Goal: Information Seeking & Learning: Learn about a topic

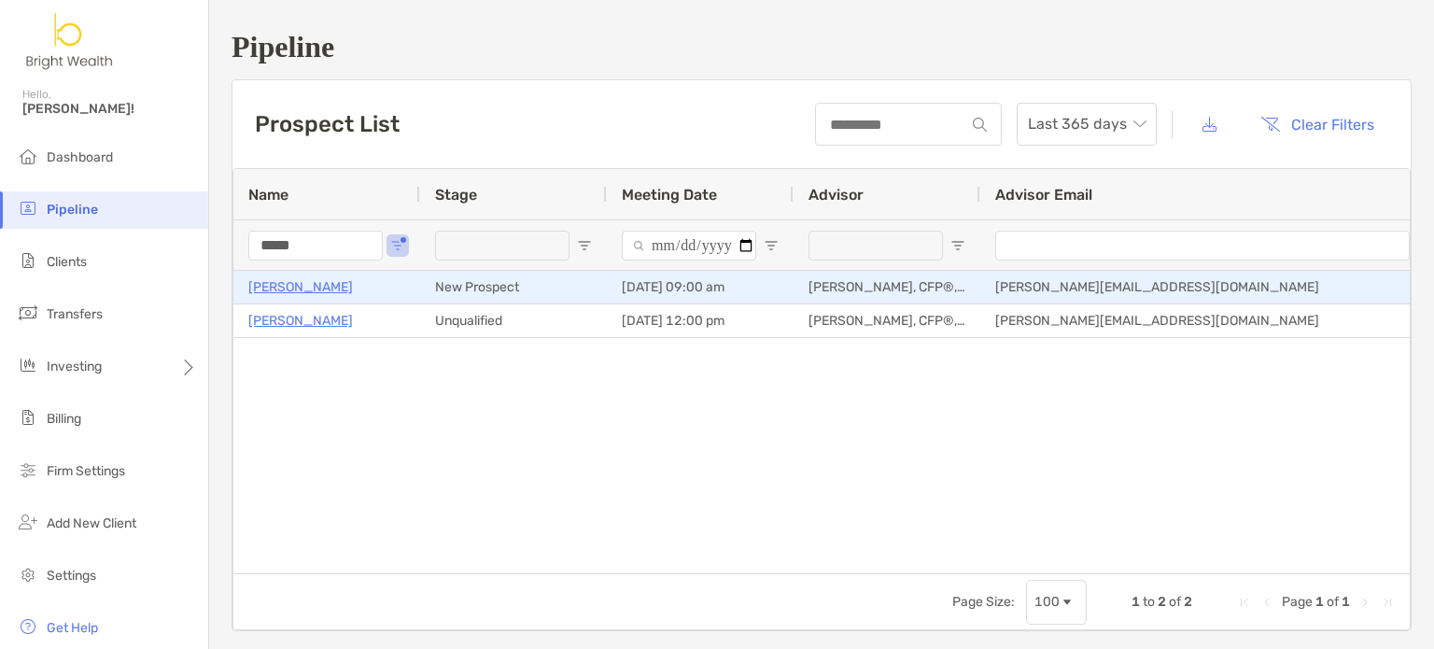
click at [306, 283] on p "[PERSON_NAME]" at bounding box center [300, 286] width 105 height 23
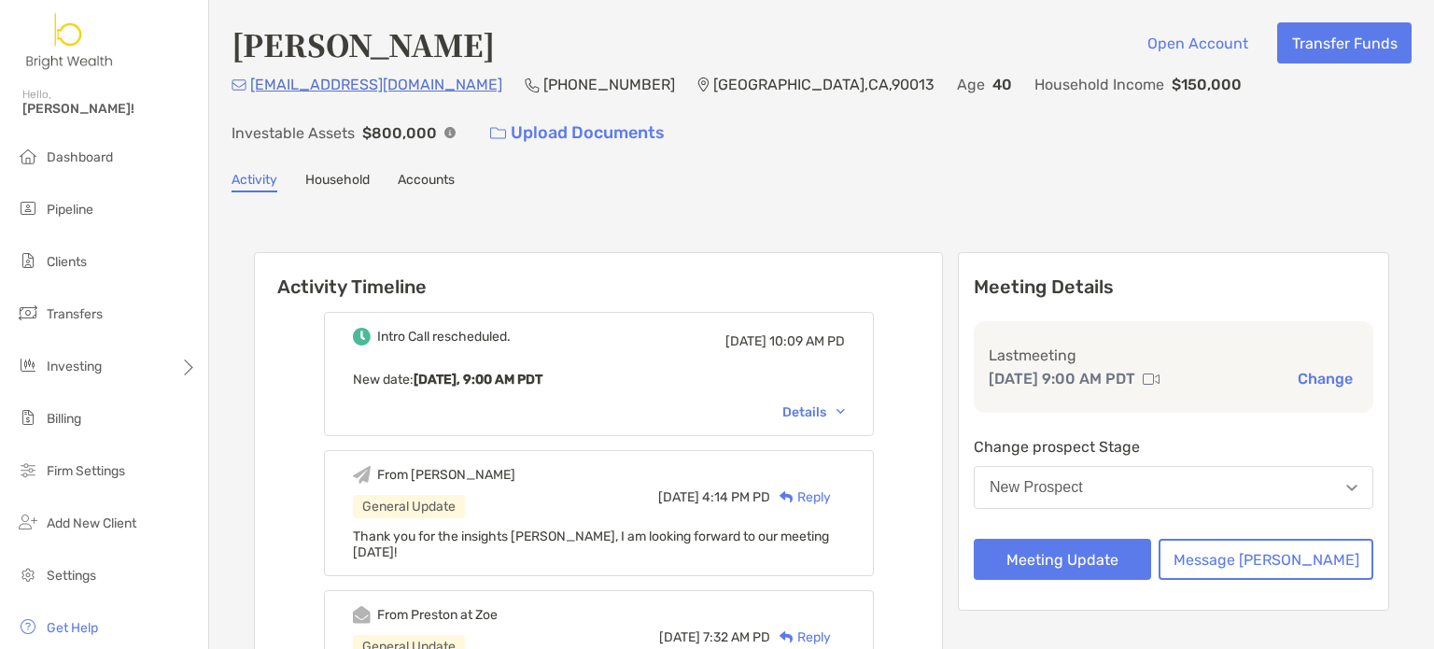
click at [367, 48] on h4 "[PERSON_NAME]" at bounding box center [363, 43] width 263 height 43
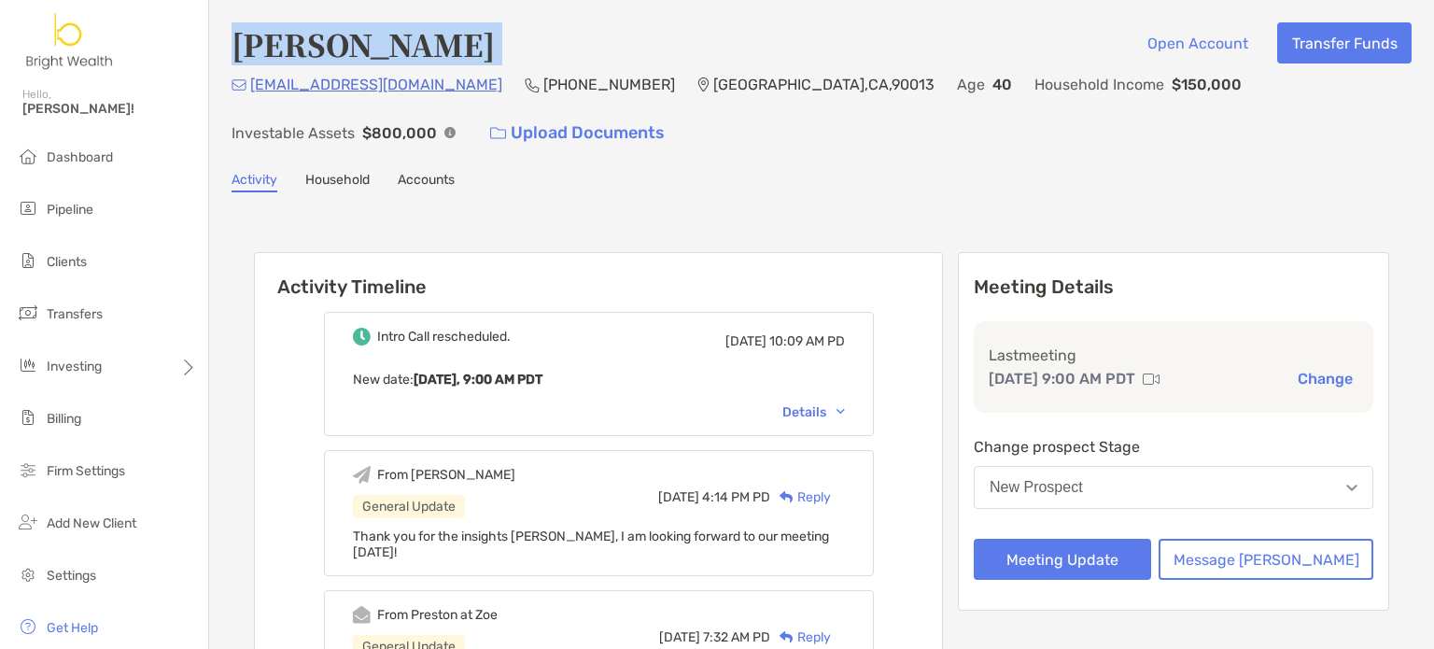
click at [367, 48] on h4 "[PERSON_NAME]" at bounding box center [363, 43] width 263 height 43
copy h4 "[PERSON_NAME]"
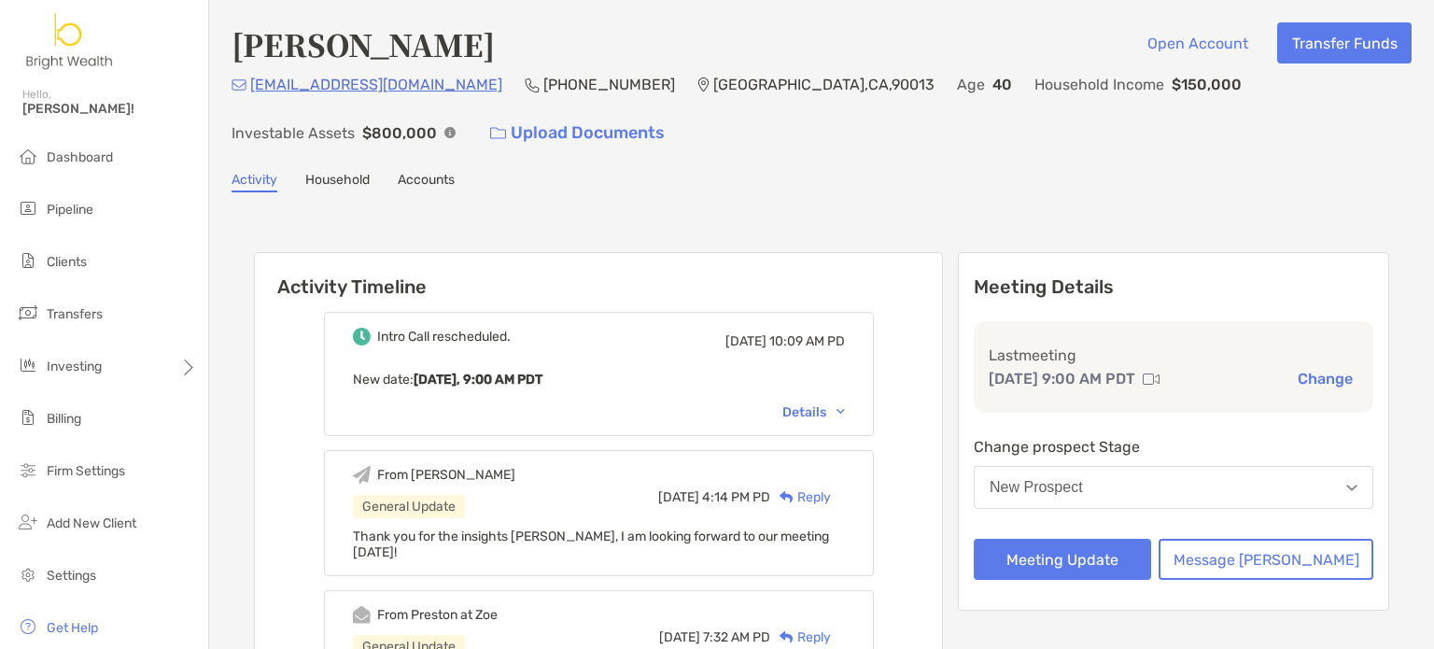
click at [969, 118] on div "kellymnicholas@gmail.com (949) 246-4844 Los Angeles , CA , 90013 Age 40 Househo…" at bounding box center [822, 113] width 1180 height 80
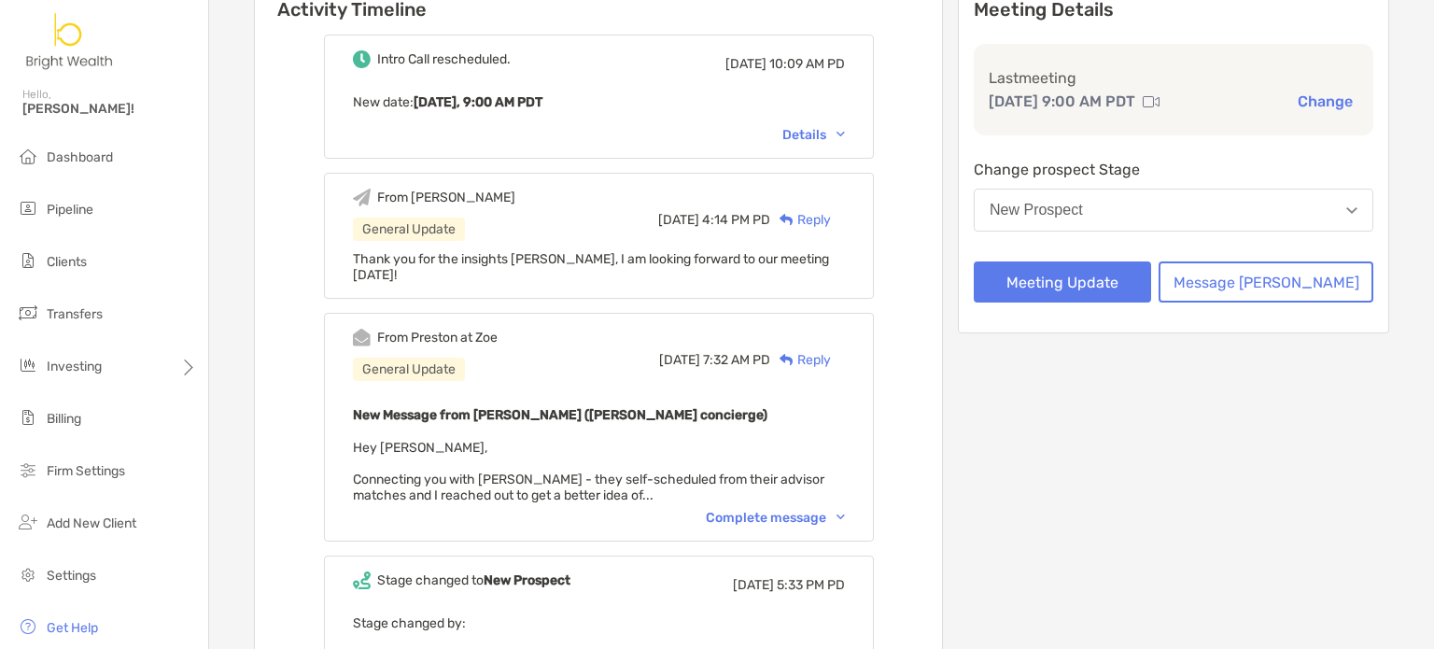
scroll to position [373, 0]
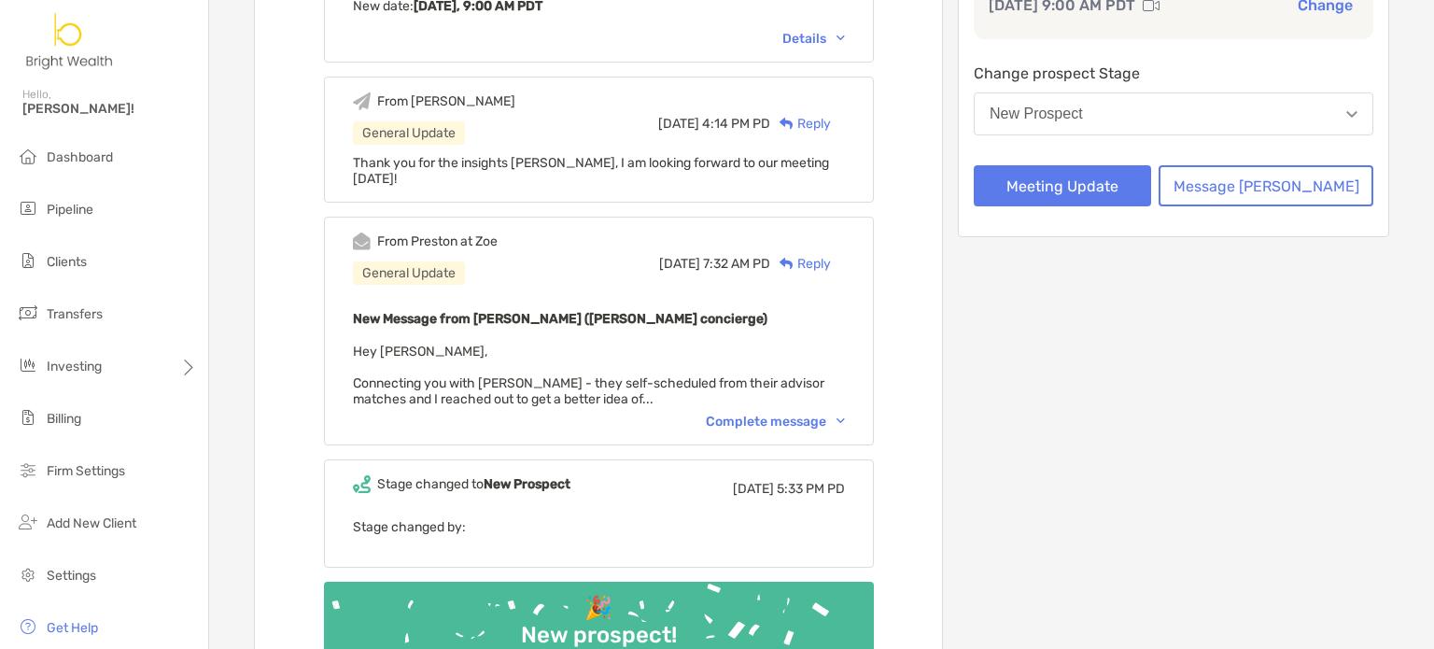
click at [803, 414] on div "Complete message" at bounding box center [775, 422] width 139 height 16
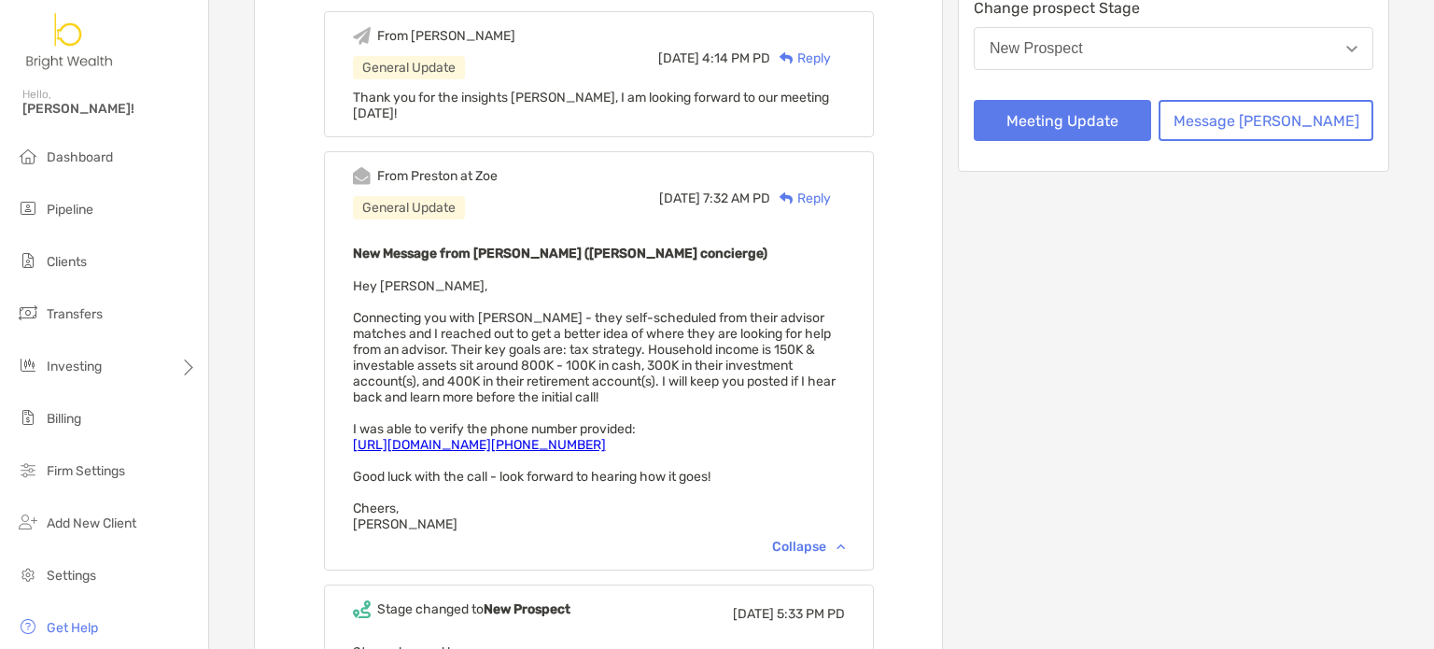
scroll to position [467, 0]
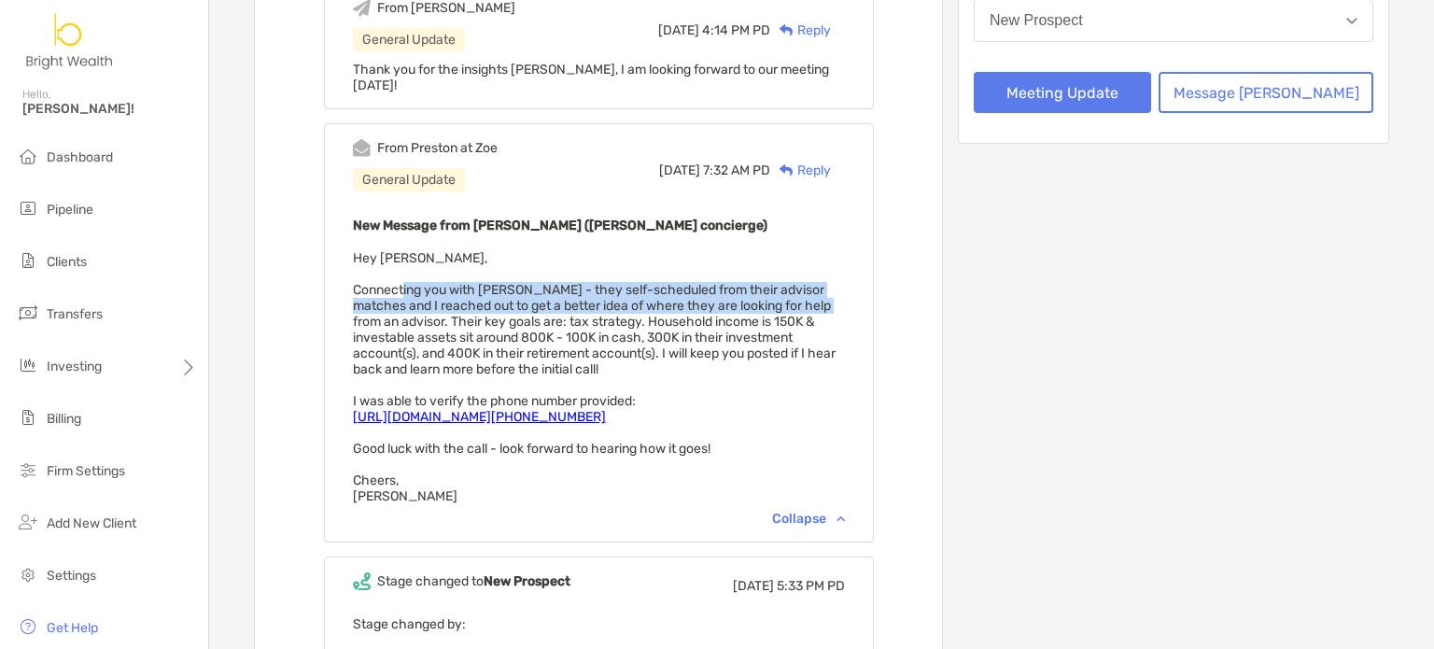
drag, startPoint x: 424, startPoint y: 287, endPoint x: 835, endPoint y: 288, distance: 410.8
click at [835, 288] on div "New Message from Preston Buhrmaster (Zoe concierge) Hey Henry, Connecting you w…" at bounding box center [599, 359] width 492 height 290
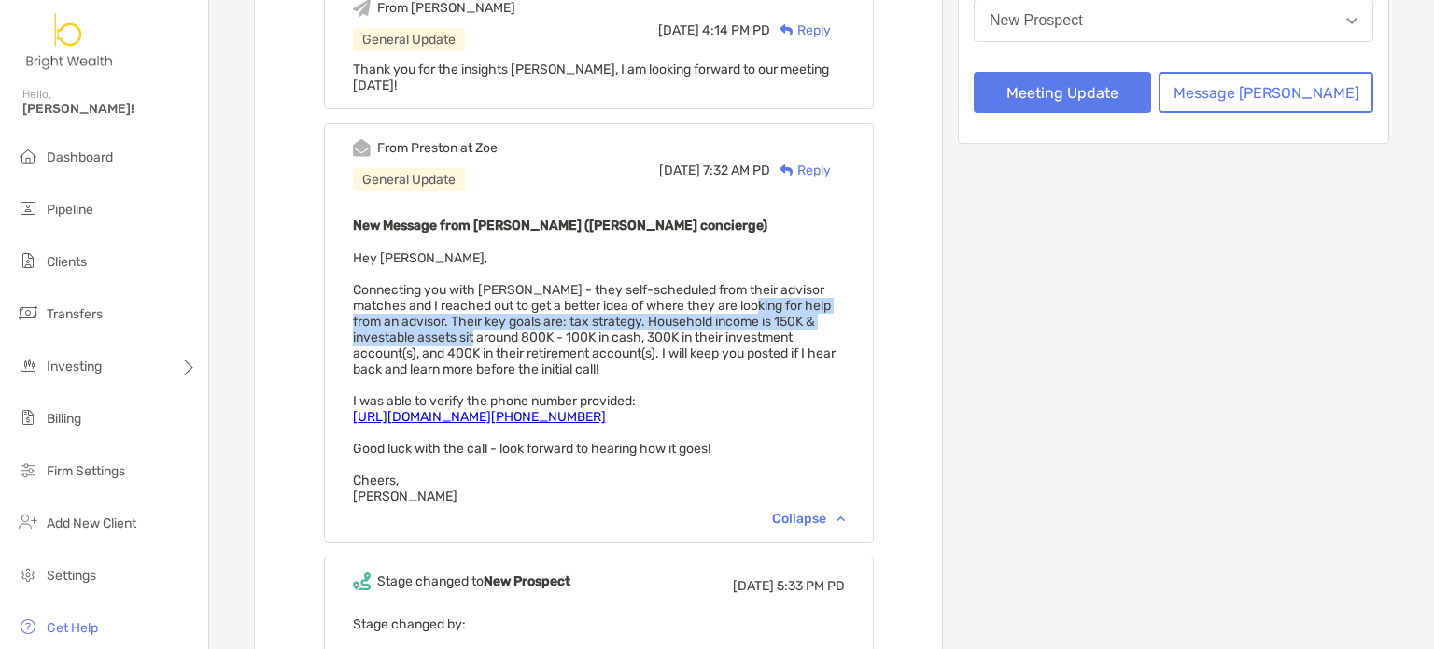
drag, startPoint x: 508, startPoint y: 308, endPoint x: 757, endPoint y: 302, distance: 249.4
click at [747, 299] on span "Hey Henry, Connecting you with Kelly - they self-scheduled from their advisor m…" at bounding box center [594, 377] width 483 height 254
click at [757, 302] on span "Hey Henry, Connecting you with Kelly - they self-scheduled from their advisor m…" at bounding box center [594, 377] width 483 height 254
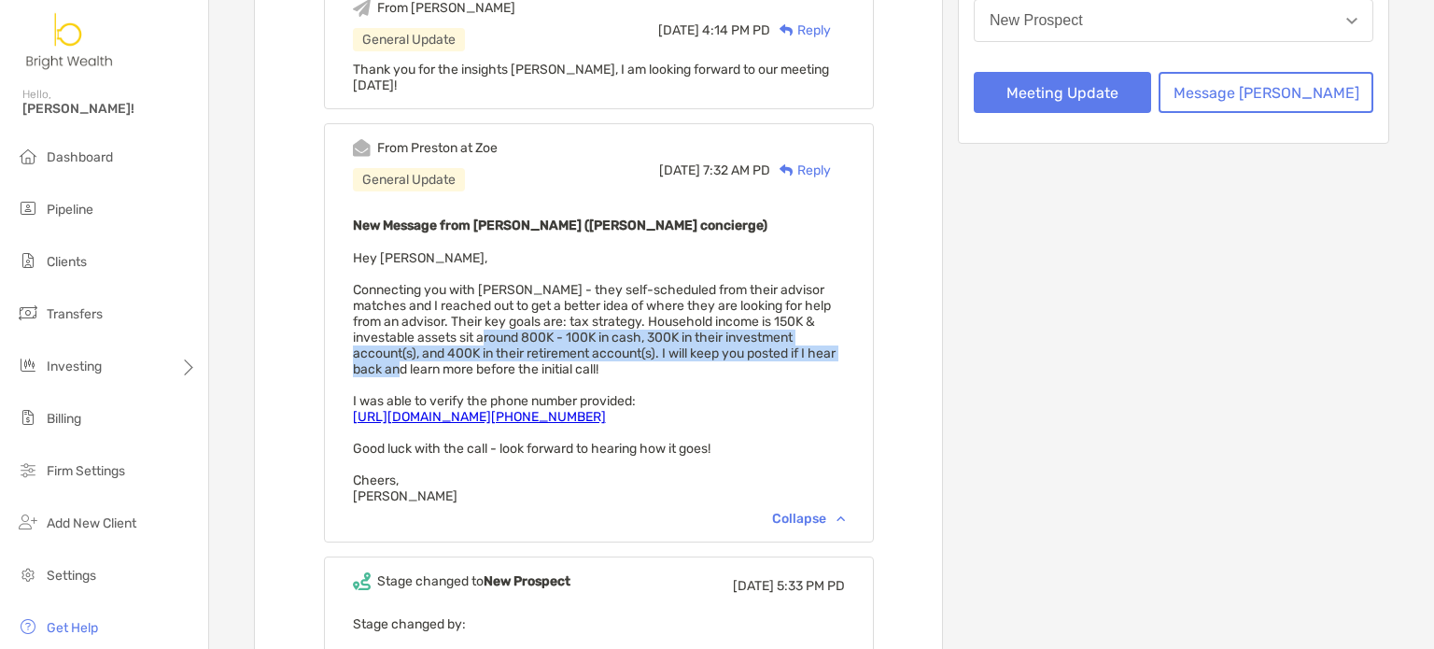
drag, startPoint x: 497, startPoint y: 329, endPoint x: 867, endPoint y: 334, distance: 370.7
click at [836, 334] on span "Hey Henry, Connecting you with Kelly - they self-scheduled from their advisor m…" at bounding box center [594, 377] width 483 height 254
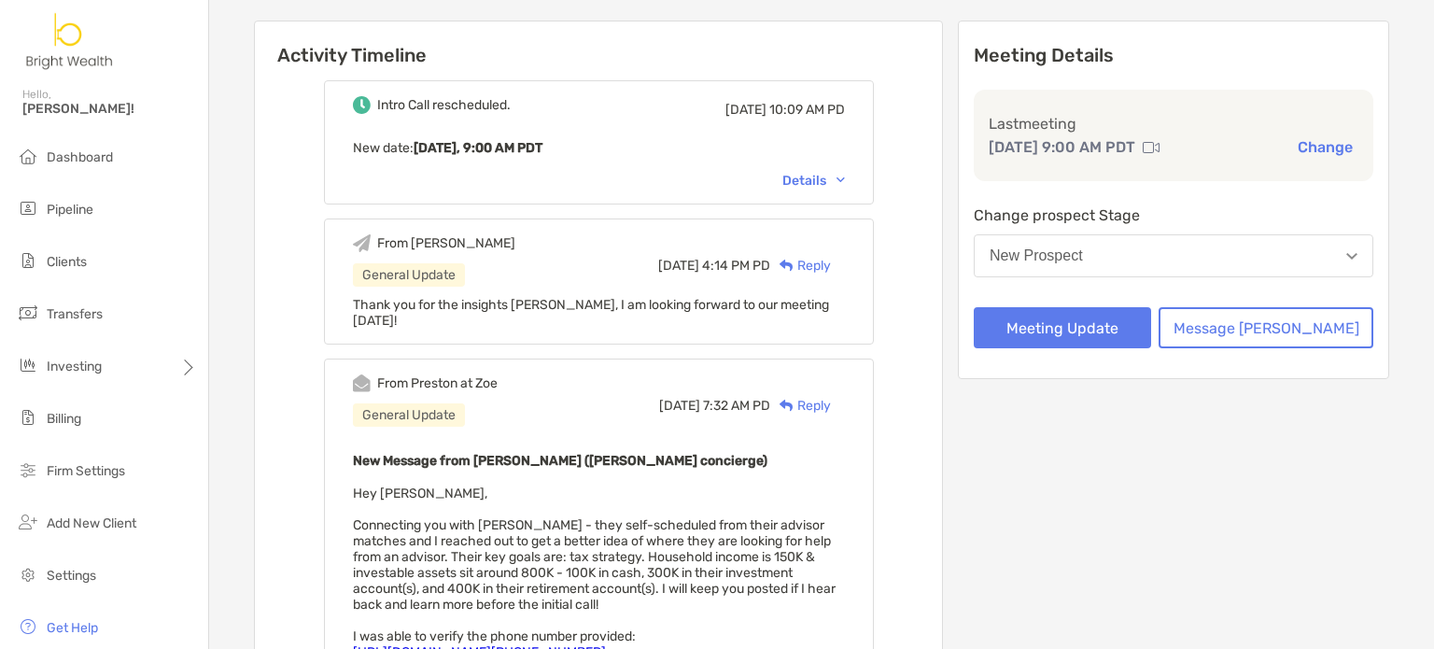
scroll to position [0, 0]
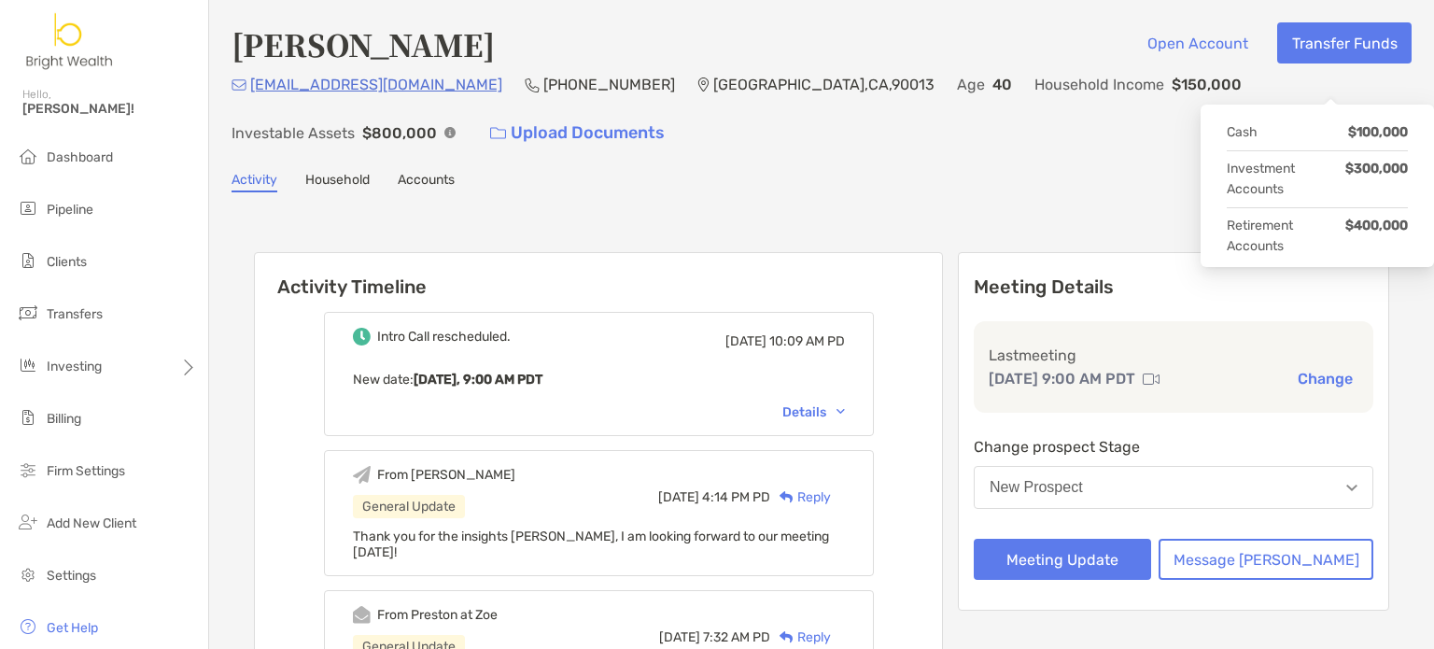
click at [456, 127] on img at bounding box center [449, 132] width 11 height 11
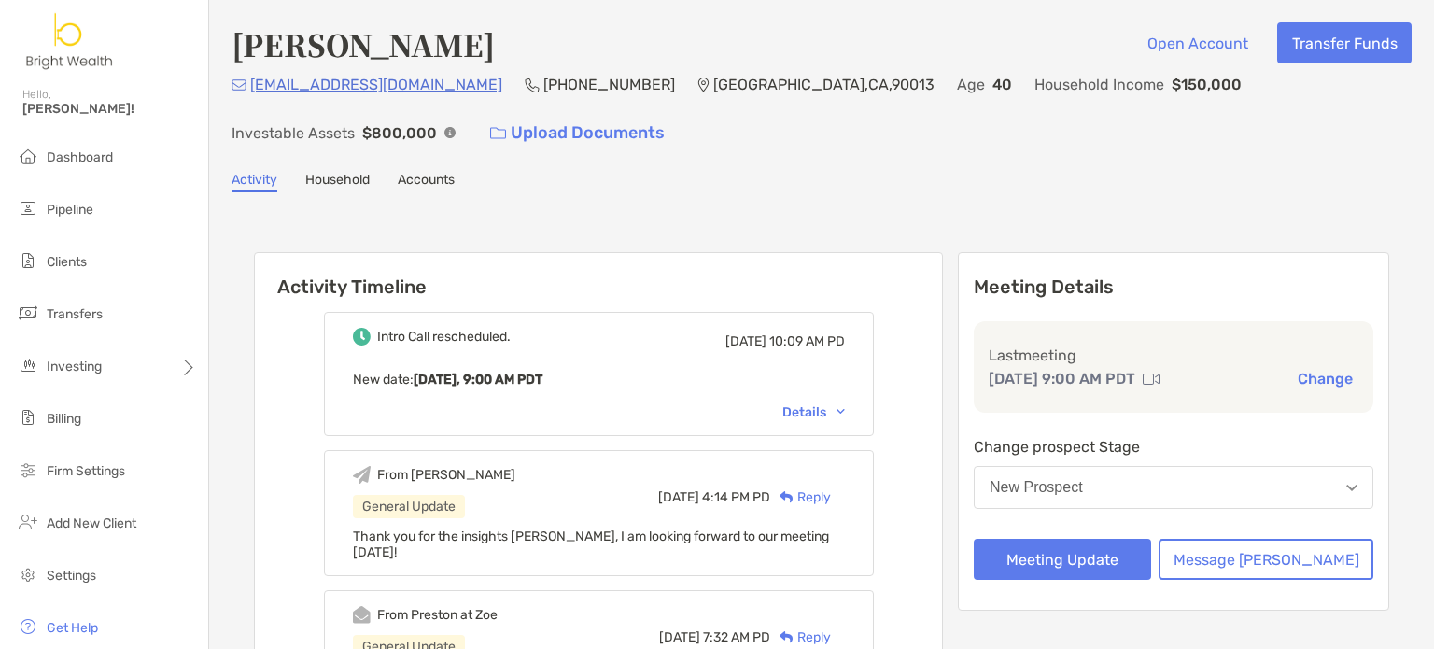
click at [1057, 178] on div "Activity Household Accounts" at bounding box center [822, 182] width 1180 height 21
click at [952, 182] on div "Activity Household Accounts" at bounding box center [822, 182] width 1180 height 21
